Goal: Book appointment/travel/reservation

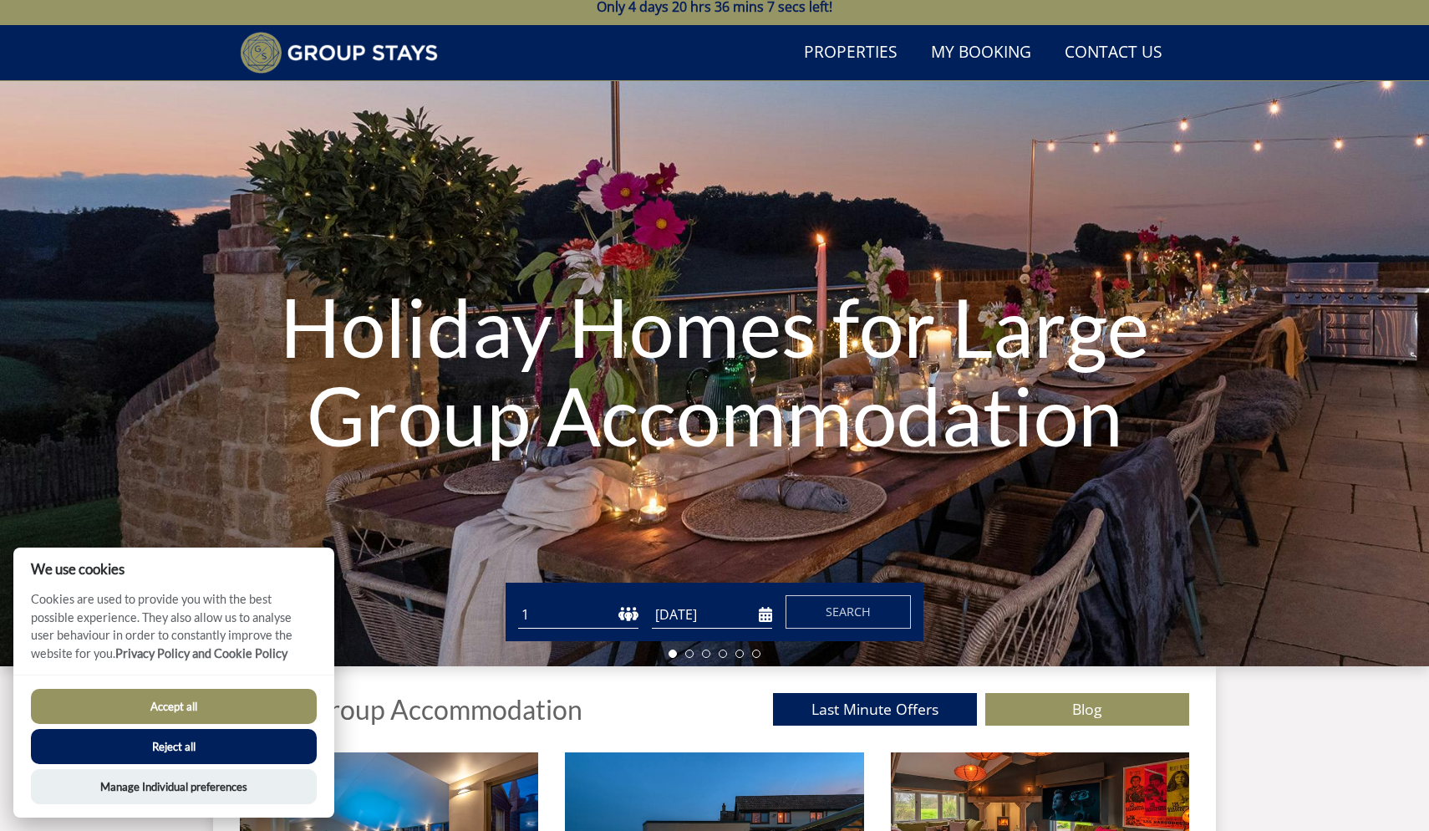
scroll to position [37, 0]
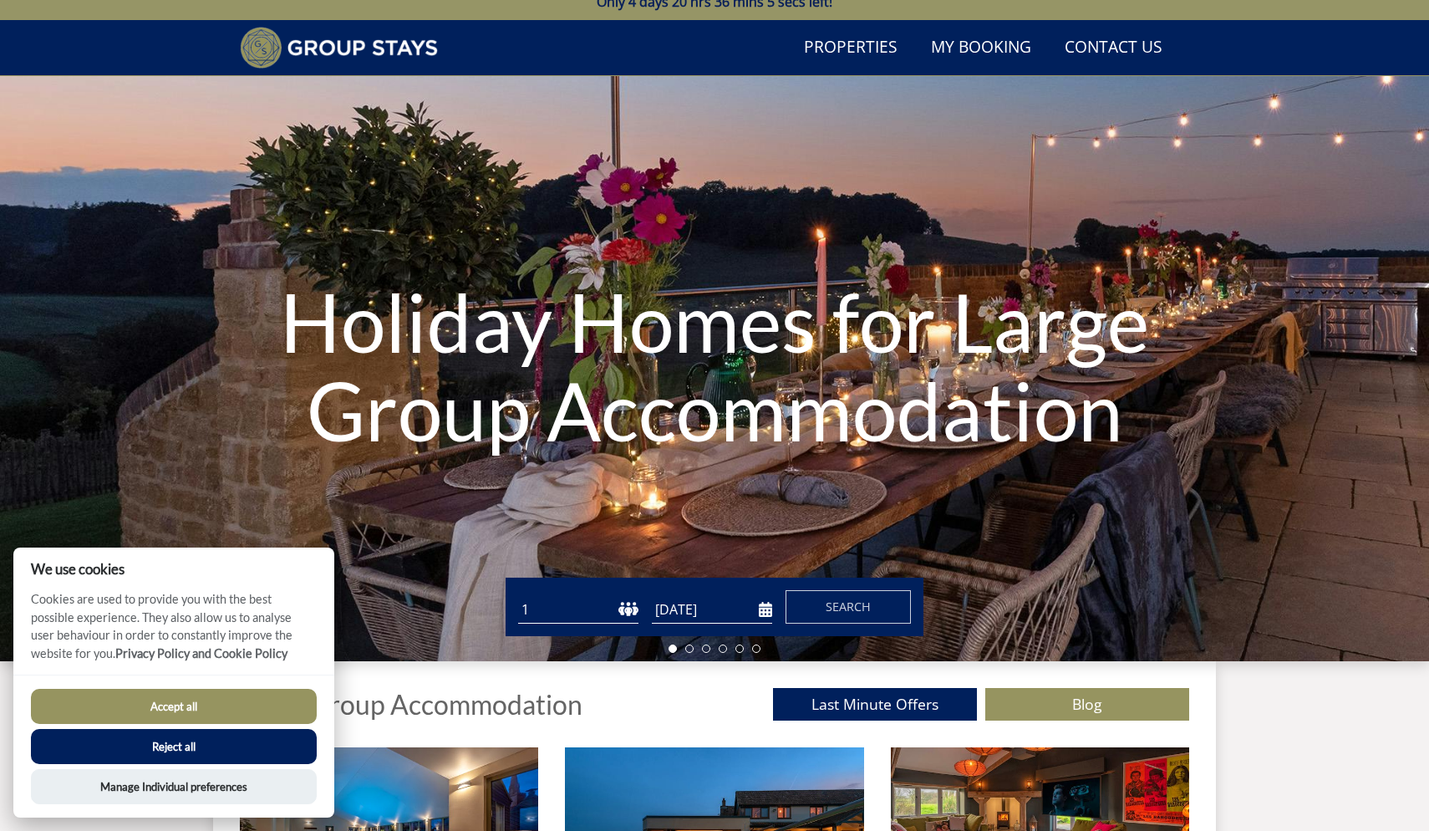
click at [186, 701] on button "Accept all" at bounding box center [174, 706] width 286 height 35
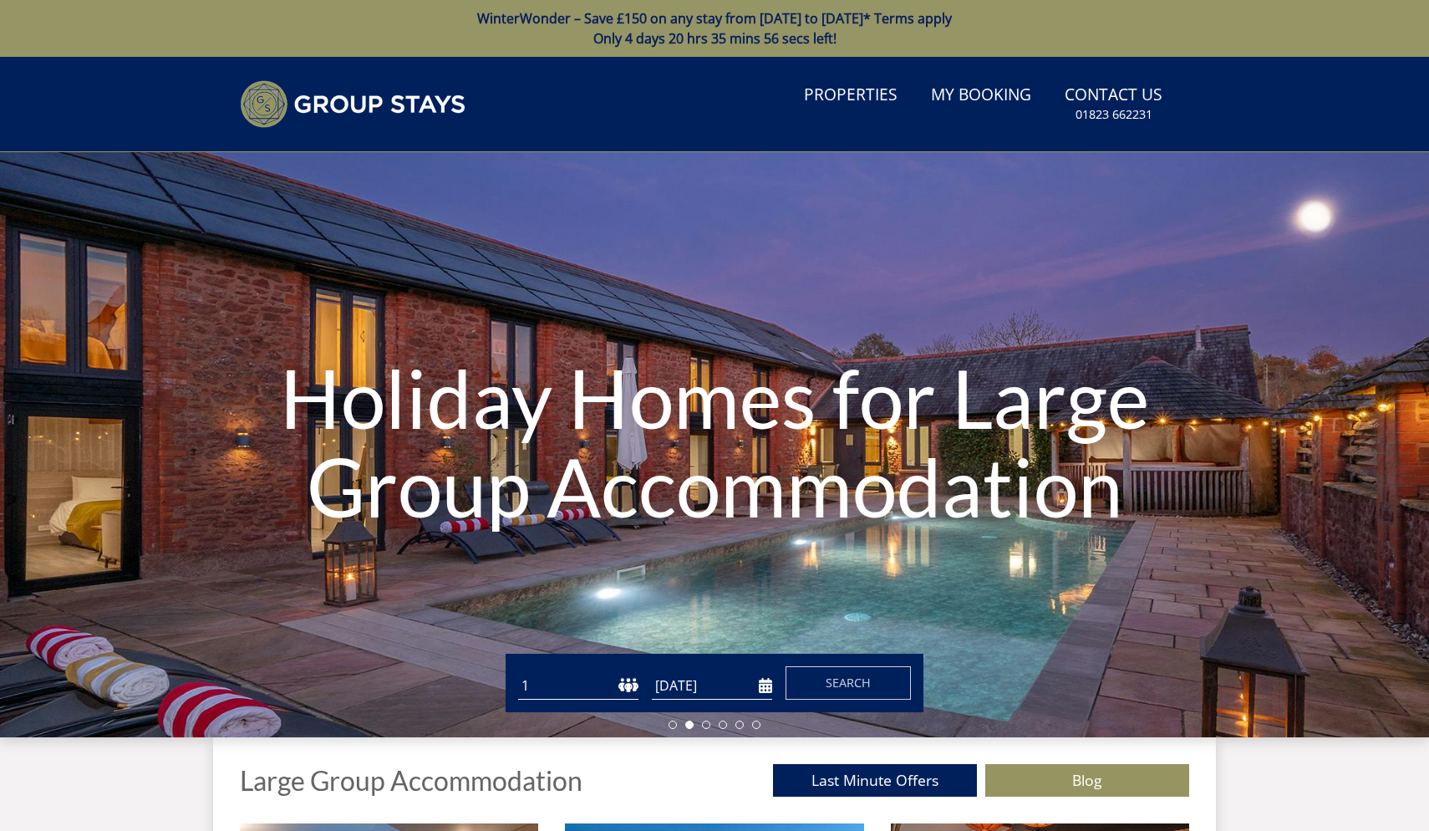
select select "15"
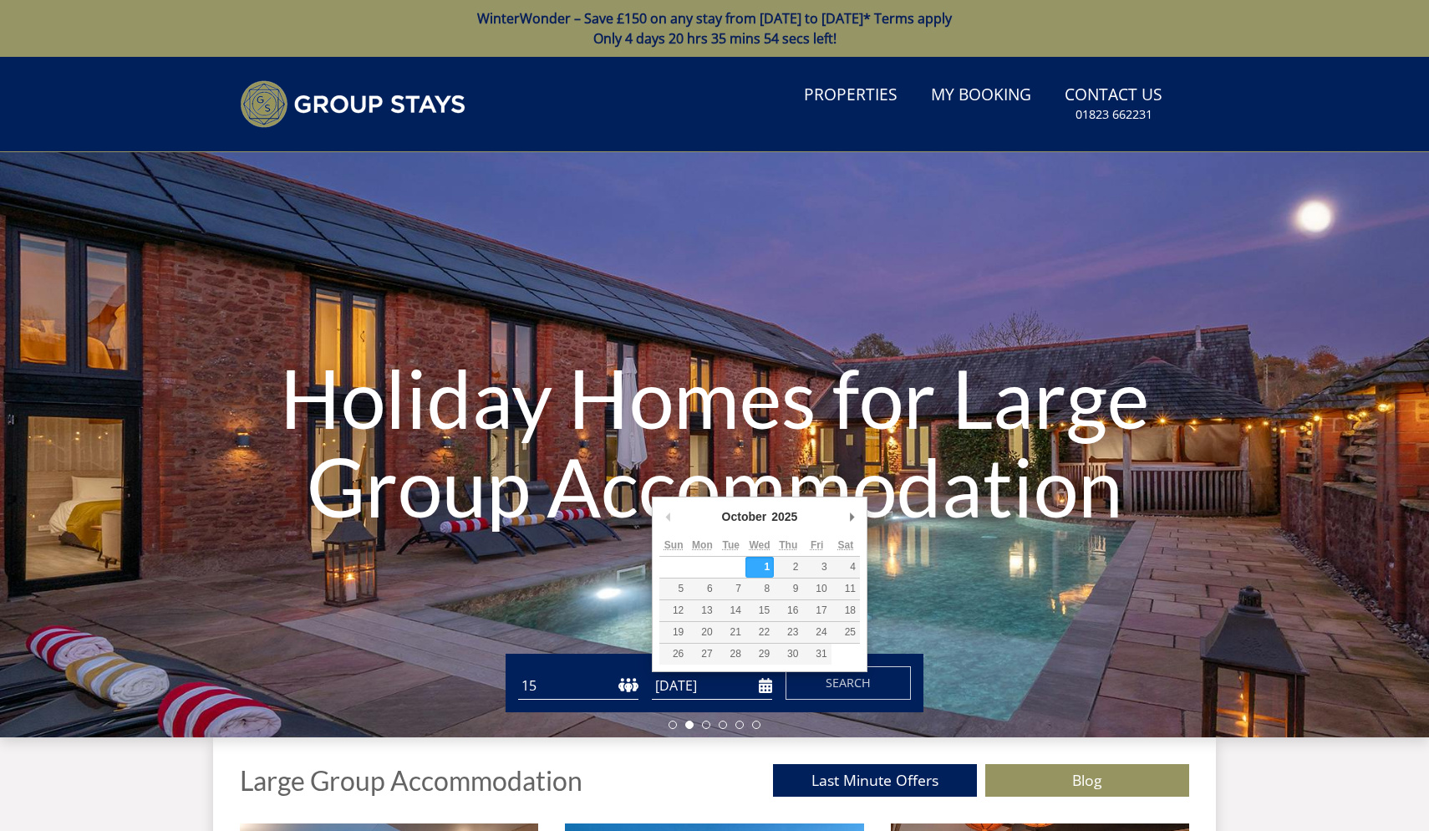
click at [765, 686] on input "[DATE]" at bounding box center [712, 686] width 120 height 28
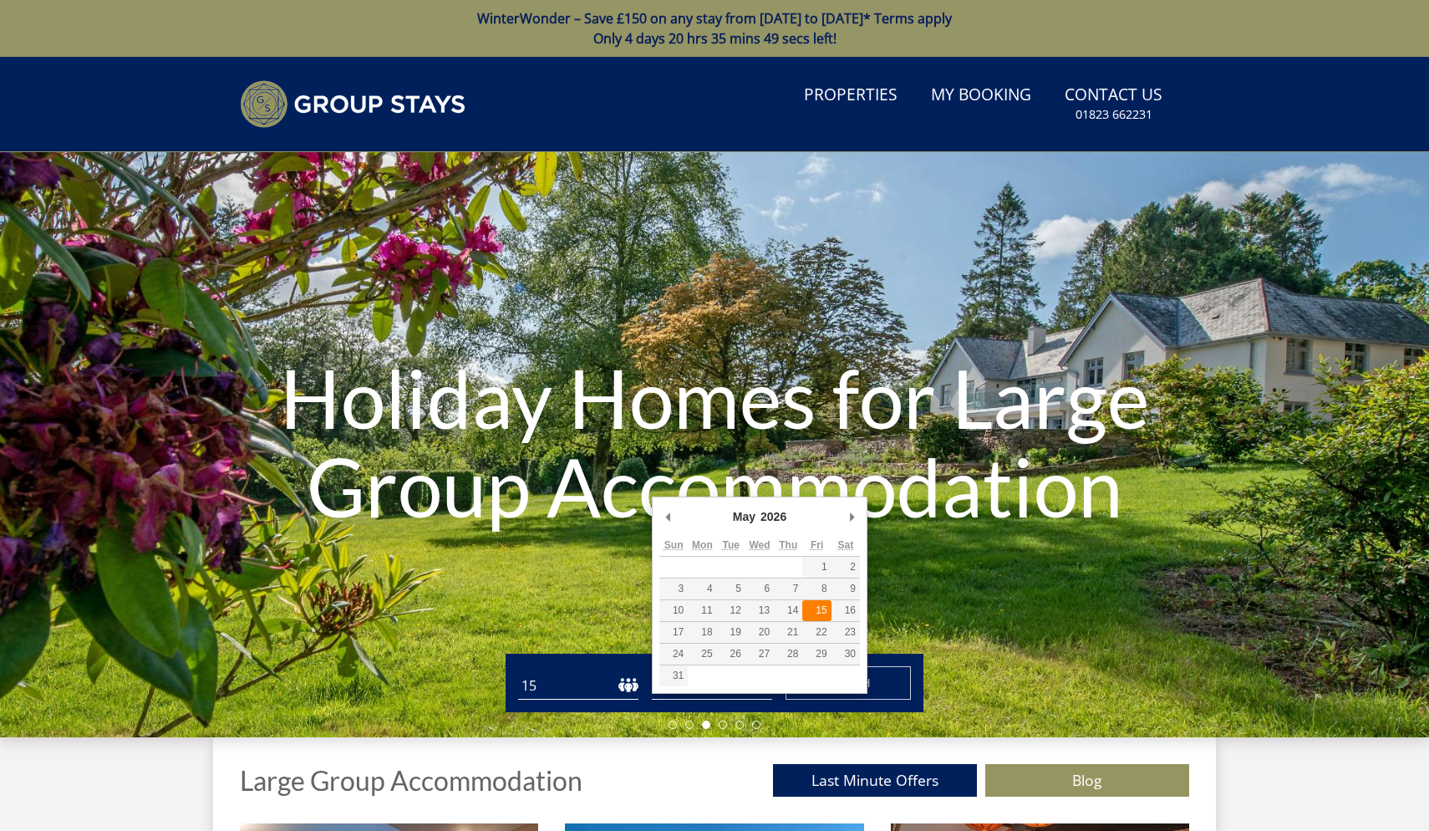
type input "[DATE]"
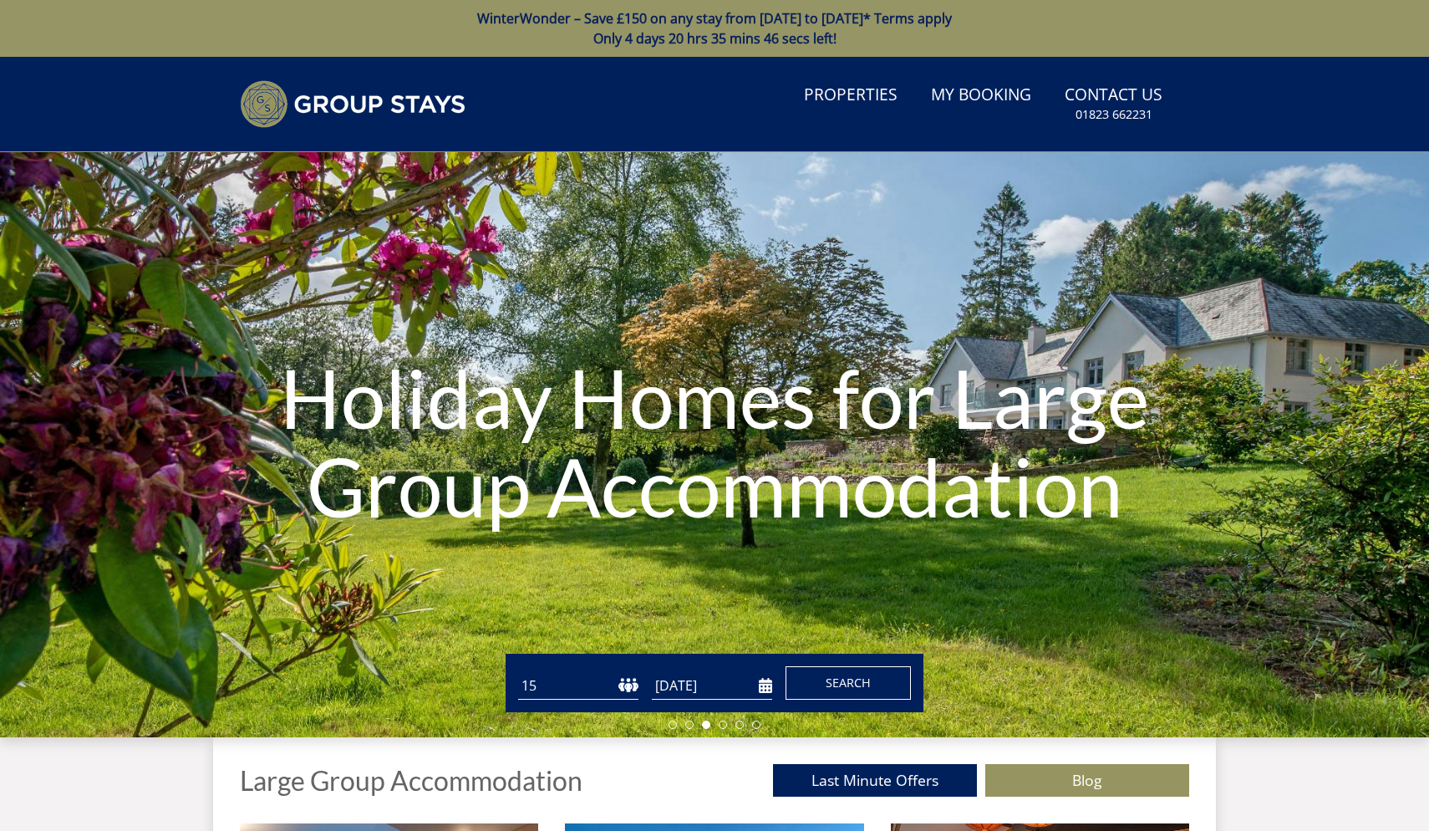
click at [848, 680] on span "Search" at bounding box center [848, 683] width 45 height 16
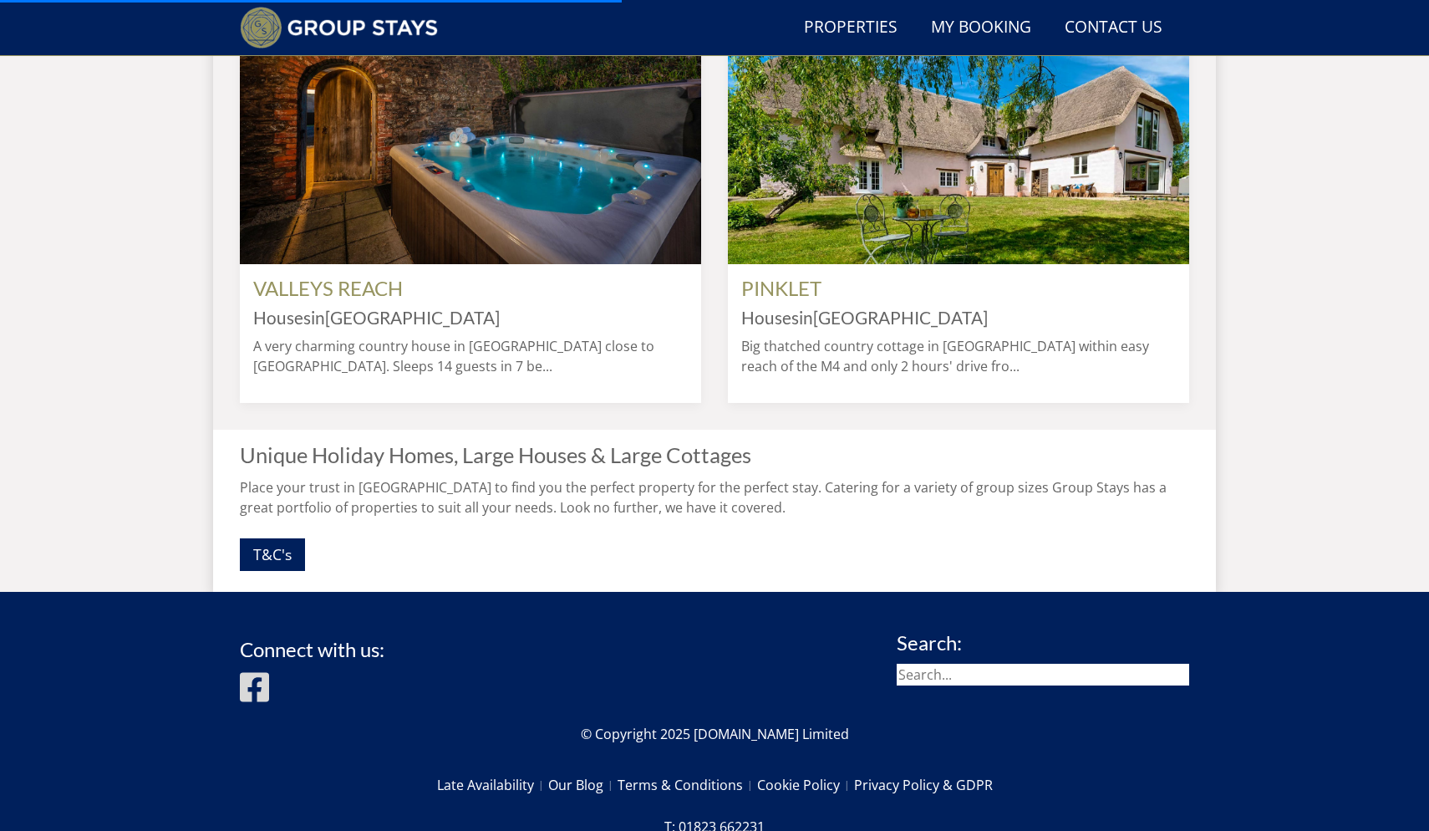
scroll to position [1474, 0]
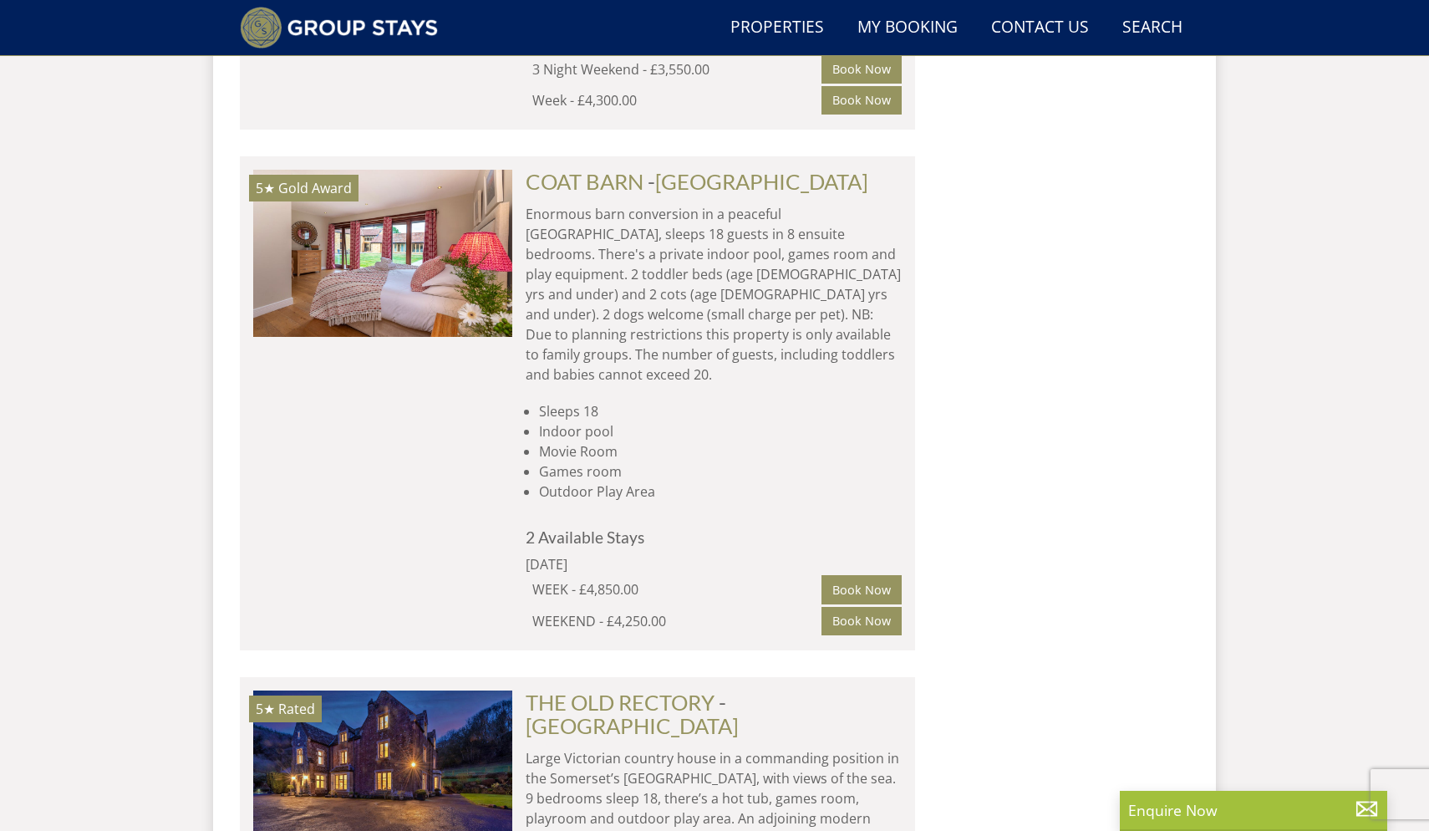
scroll to position [2039, 0]
